Goal: Task Accomplishment & Management: Manage account settings

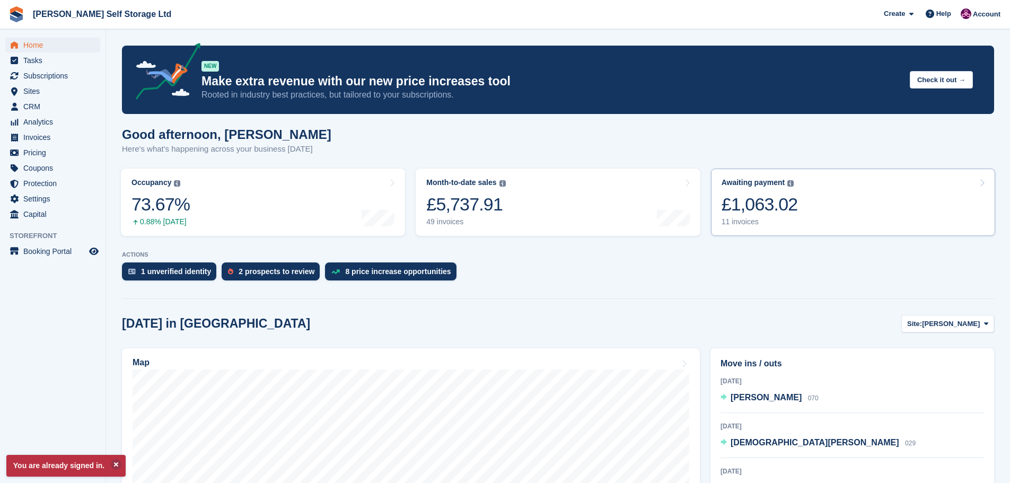
click at [824, 206] on link "Awaiting payment The total outstanding balance on all open invoices. £1,063.02 …" at bounding box center [853, 202] width 284 height 67
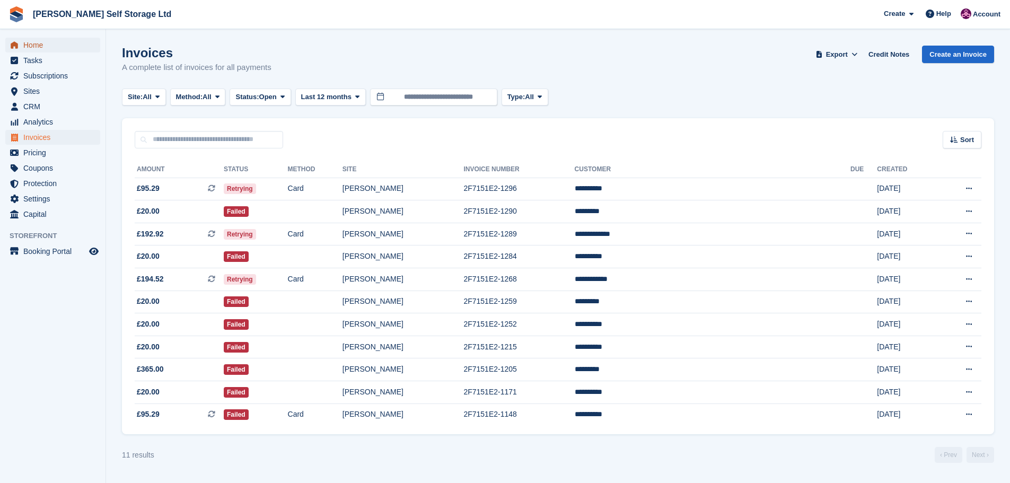
click at [33, 46] on span "Home" at bounding box center [55, 45] width 64 height 15
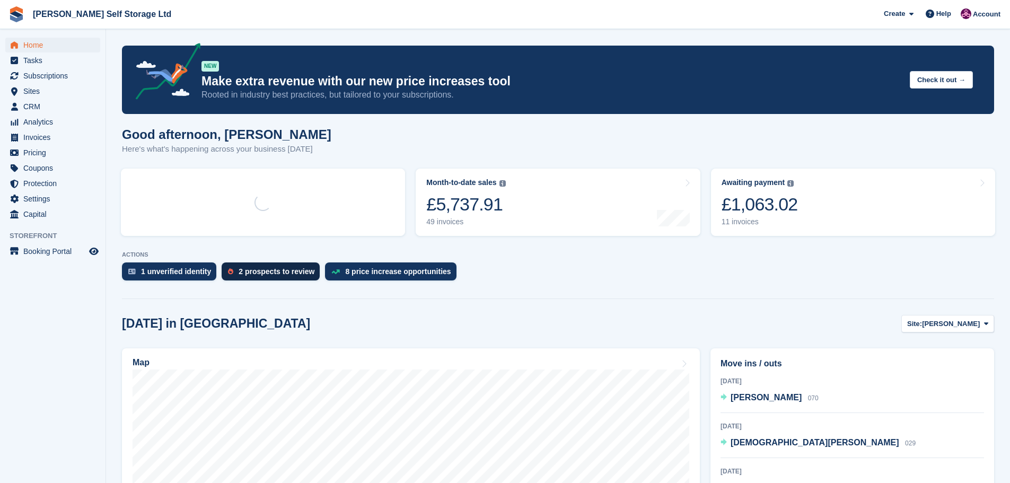
click at [228, 271] on img at bounding box center [230, 271] width 5 height 6
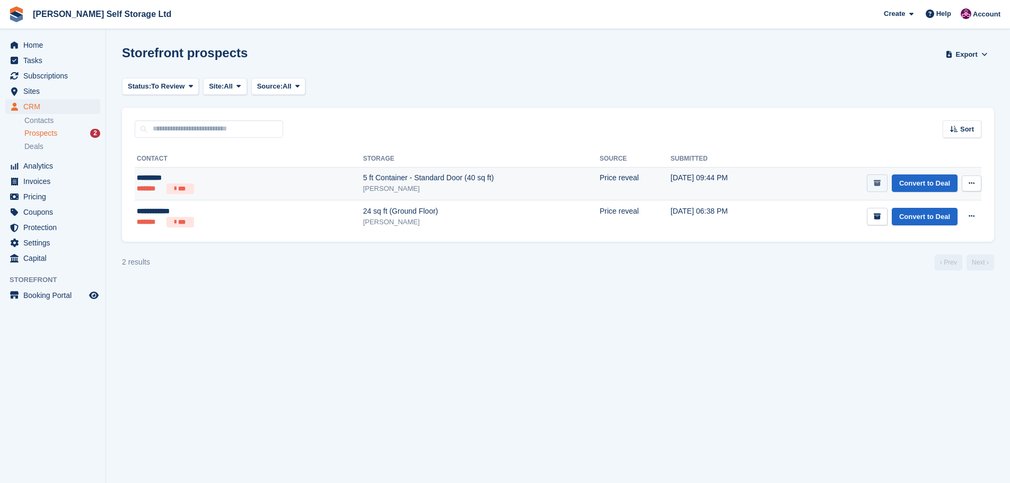
click at [875, 182] on icon "submit" at bounding box center [877, 183] width 7 height 7
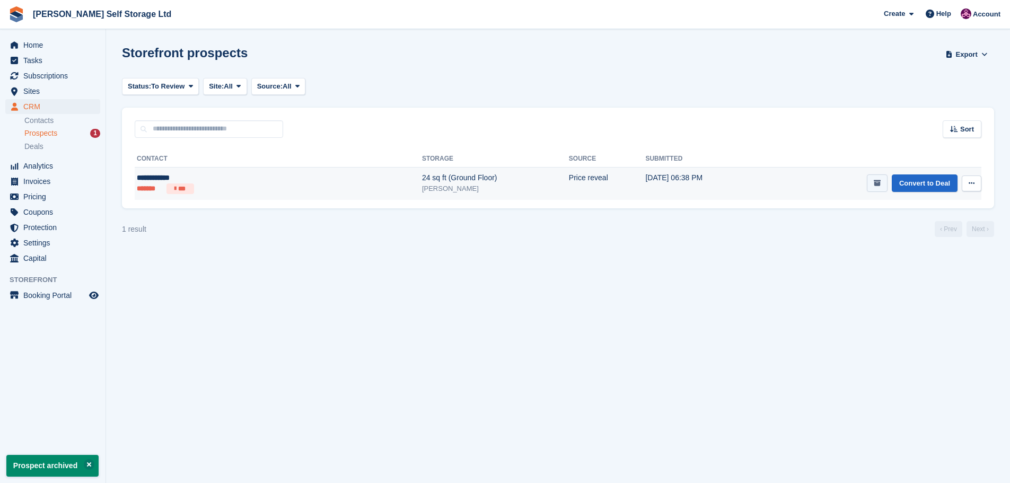
click at [876, 183] on icon "submit" at bounding box center [877, 183] width 7 height 7
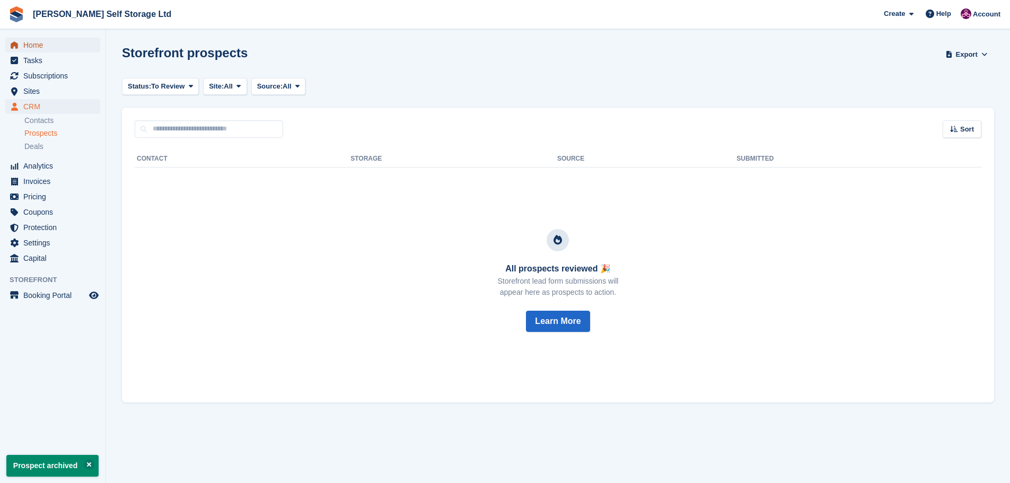
click at [46, 51] on span "Home" at bounding box center [55, 45] width 64 height 15
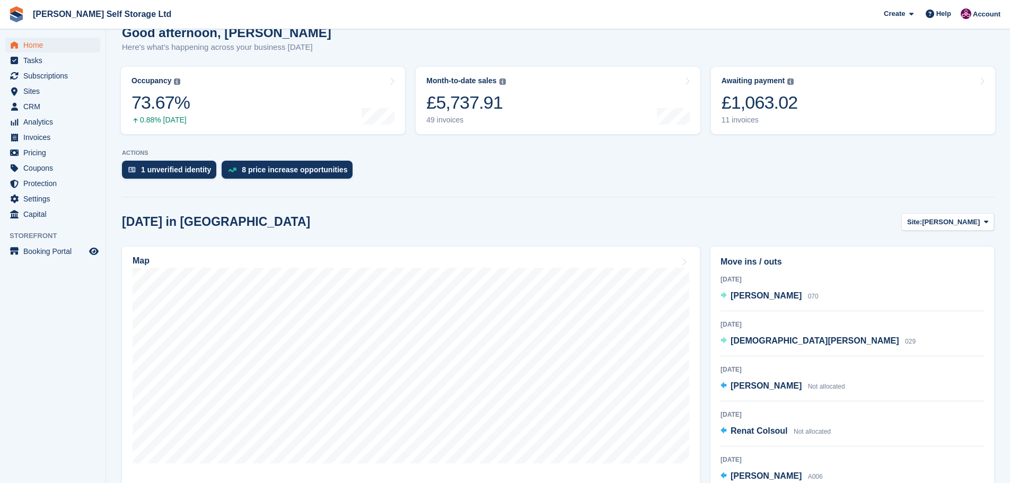
scroll to position [159, 0]
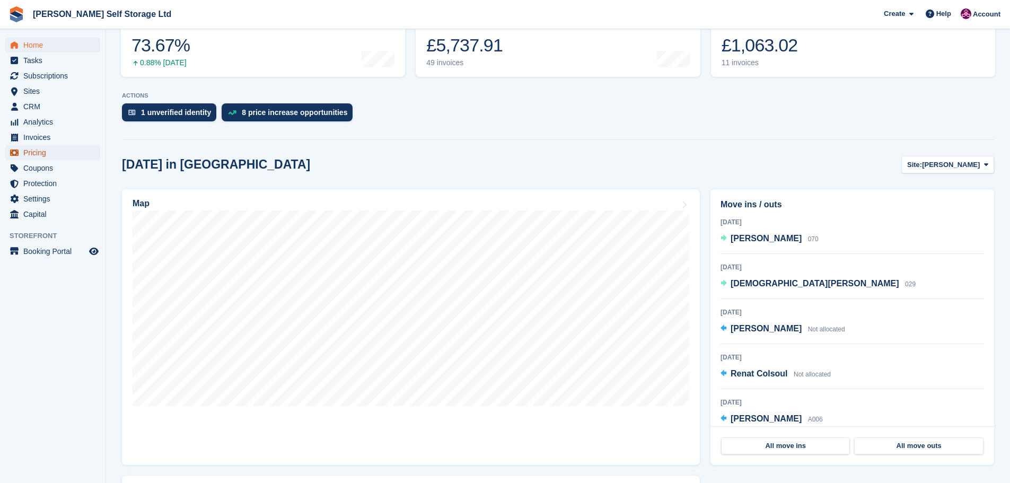
click at [31, 152] on span "Pricing" at bounding box center [55, 152] width 64 height 15
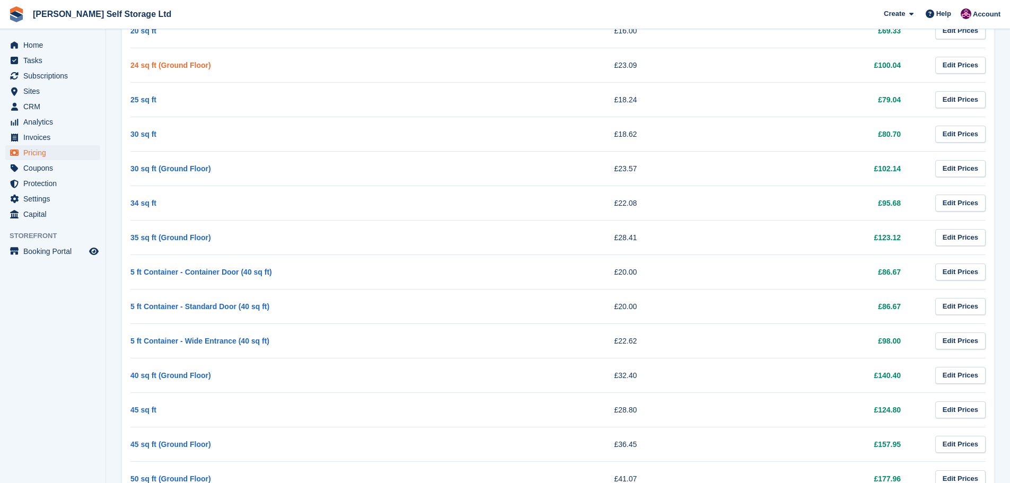
scroll to position [477, 0]
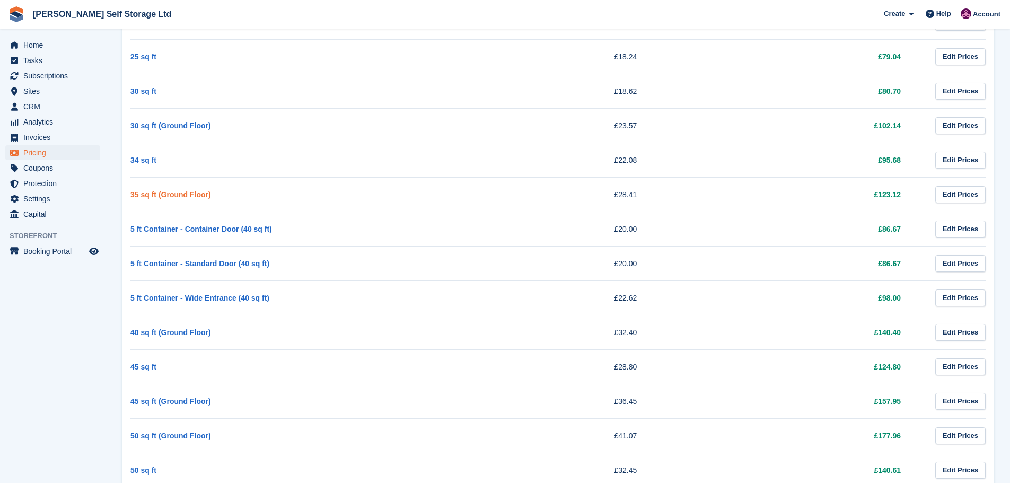
click at [178, 192] on link "35 sq ft (Ground Floor)" at bounding box center [170, 194] width 81 height 8
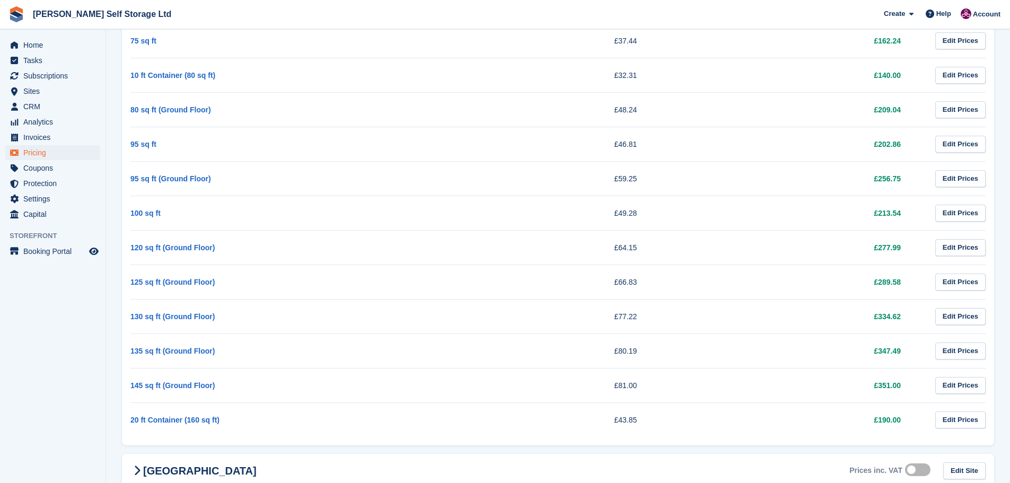
scroll to position [1142, 0]
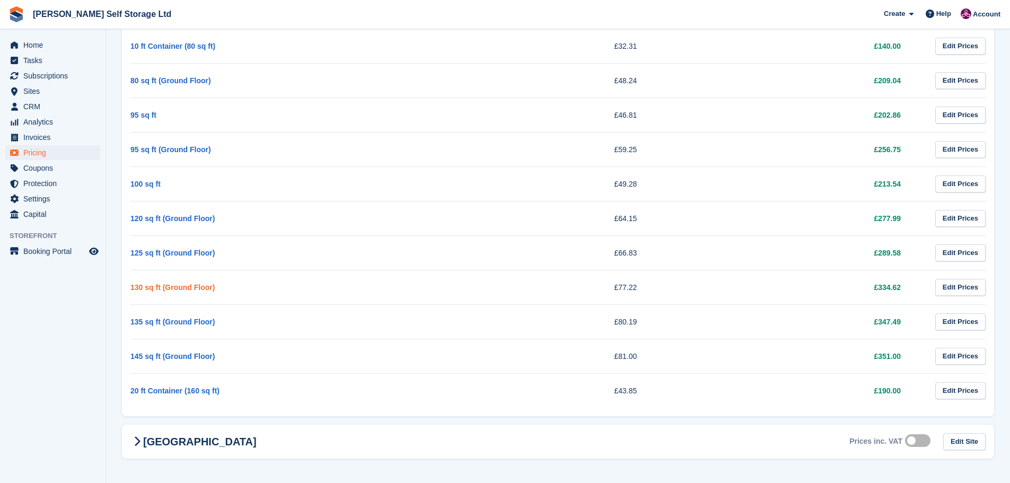
click at [174, 288] on link "130 sq ft (Ground Floor)" at bounding box center [172, 287] width 84 height 8
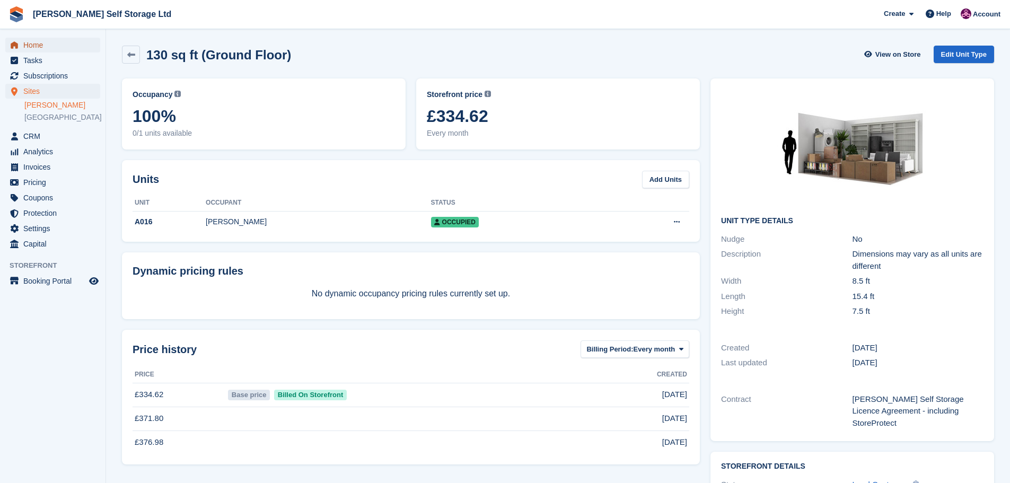
click at [54, 45] on span "Home" at bounding box center [55, 45] width 64 height 15
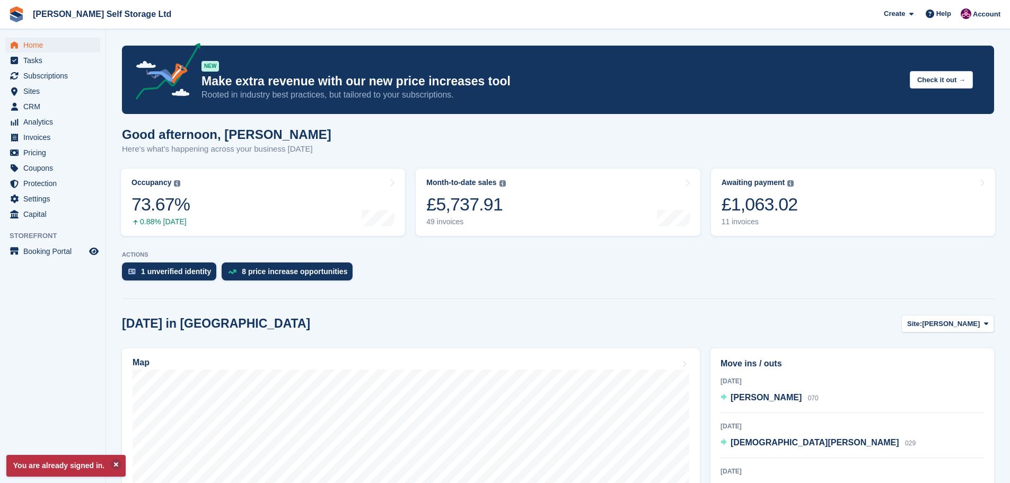
scroll to position [159, 0]
